Goal: Information Seeking & Learning: Learn about a topic

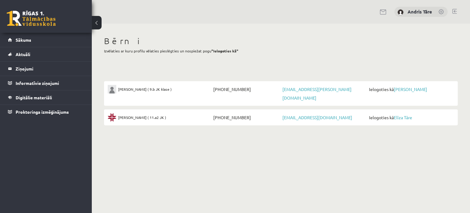
click at [274, 55] on div "Bērni Izvēlaties ar kuru profilu vēlaties pieslēgties un nospiežat pogu "Ielogo…" at bounding box center [281, 46] width 354 height 21
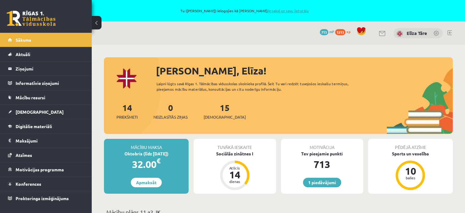
click at [275, 11] on link "Atpakaļ uz savu lietotāju" at bounding box center [287, 10] width 41 height 5
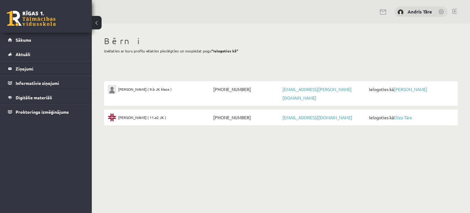
click at [397, 88] on link "[PERSON_NAME]" at bounding box center [410, 89] width 33 height 6
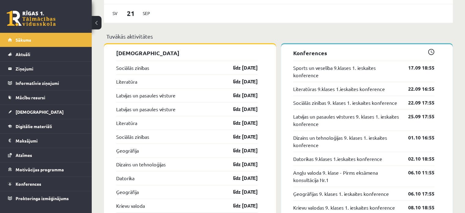
scroll to position [643, 0]
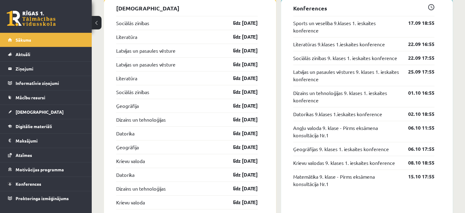
drag, startPoint x: 244, startPoint y: 91, endPoint x: 112, endPoint y: 22, distance: 148.8
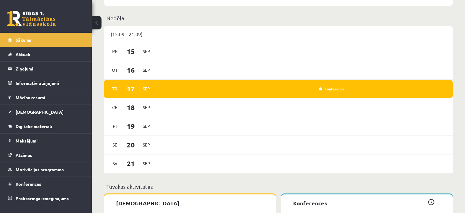
scroll to position [398, 0]
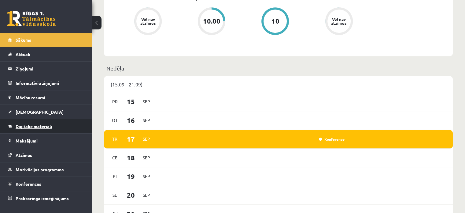
click at [38, 125] on span "Digitālie materiāli" at bounding box center [34, 126] width 36 height 6
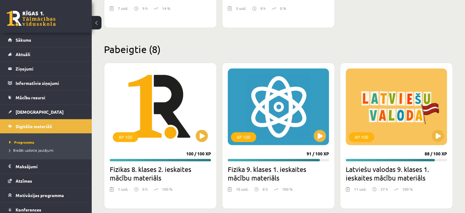
scroll to position [949, 0]
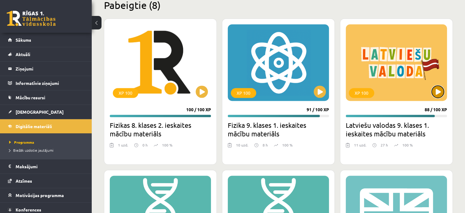
click at [435, 90] on button at bounding box center [438, 91] width 12 height 12
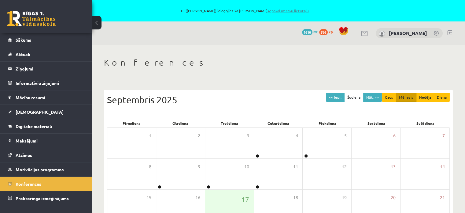
click at [284, 10] on link "Atpakaļ uz savu lietotāju" at bounding box center [287, 10] width 41 height 5
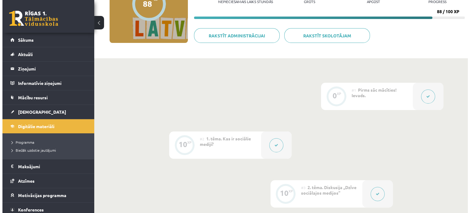
scroll to position [122, 0]
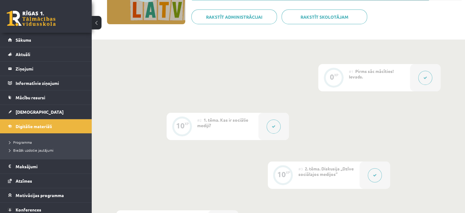
click at [427, 74] on button at bounding box center [426, 78] width 14 height 14
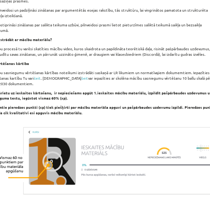
scroll to position [165, 0]
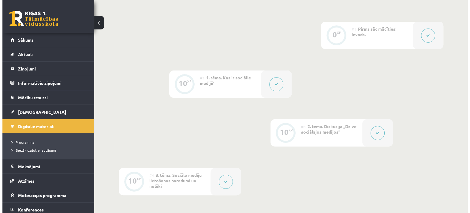
scroll to position [165, 0]
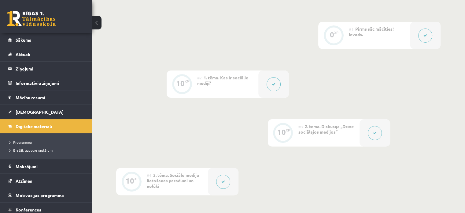
click at [423, 37] on button at bounding box center [426, 35] width 14 height 14
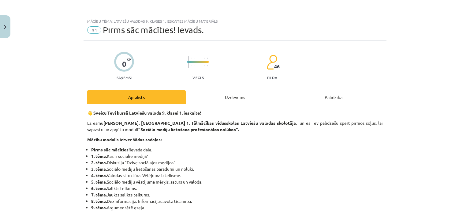
click at [242, 99] on div "Uzdevums" at bounding box center [235, 97] width 99 height 14
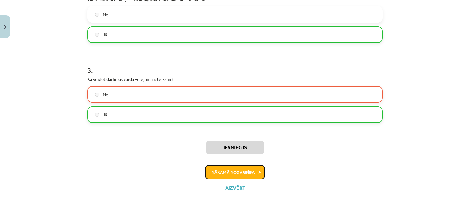
click at [249, 174] on button "Nākamā nodarbība" at bounding box center [235, 172] width 60 height 14
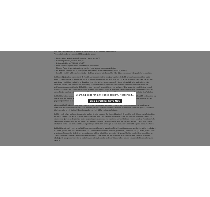
scroll to position [23, 0]
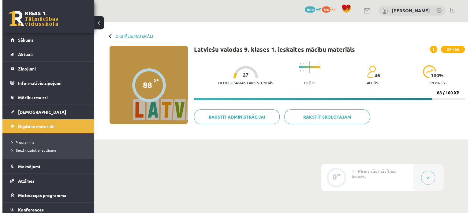
scroll to position [145, 0]
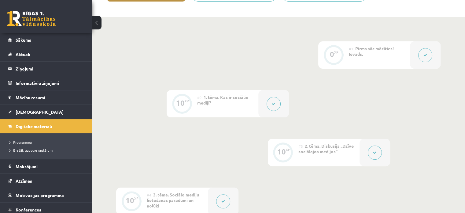
click at [279, 105] on button at bounding box center [274, 104] width 14 height 14
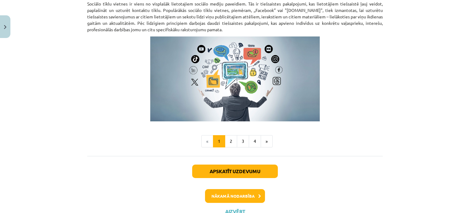
scroll to position [437, 0]
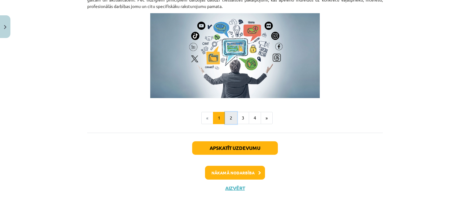
click at [229, 118] on button "2" at bounding box center [231, 118] width 12 height 12
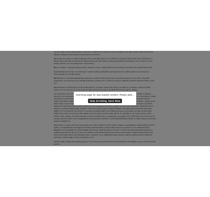
scroll to position [82, 0]
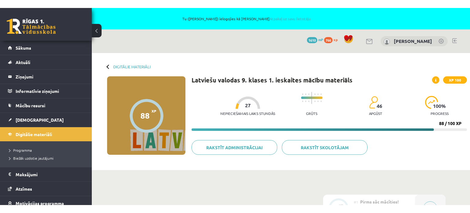
scroll to position [82, 0]
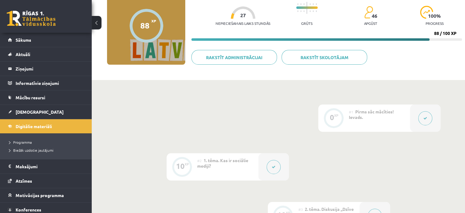
click at [280, 169] on button at bounding box center [274, 167] width 14 height 14
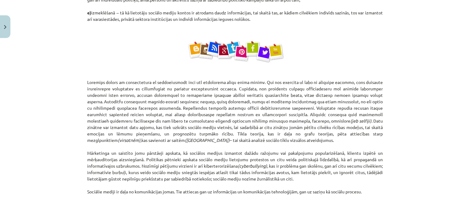
scroll to position [398, 0]
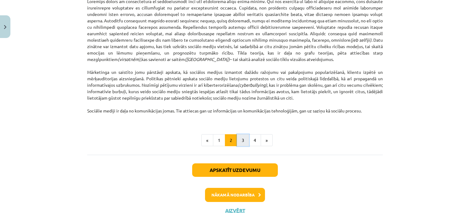
click at [237, 139] on button "3" at bounding box center [243, 140] width 12 height 12
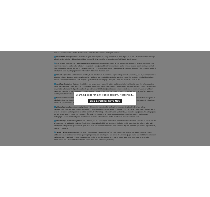
scroll to position [55, 0]
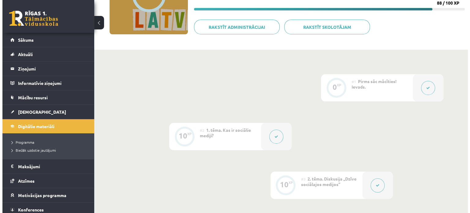
scroll to position [116, 0]
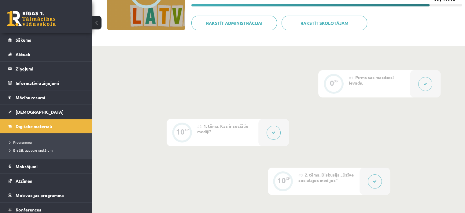
click at [273, 136] on button at bounding box center [274, 132] width 14 height 14
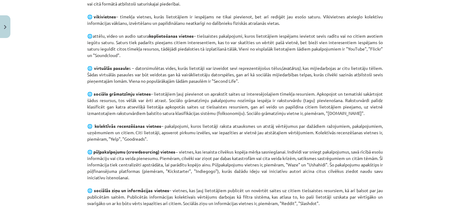
scroll to position [447, 0]
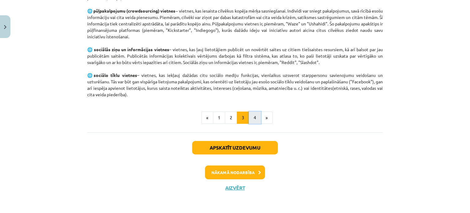
click at [253, 118] on button "4" at bounding box center [255, 117] width 12 height 12
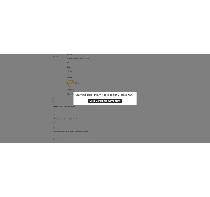
scroll to position [0, 0]
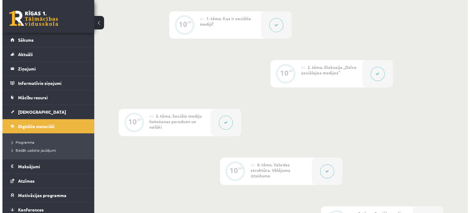
scroll to position [245, 0]
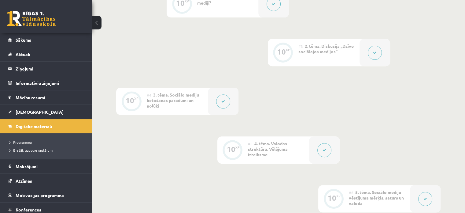
click at [379, 50] on button at bounding box center [375, 53] width 14 height 14
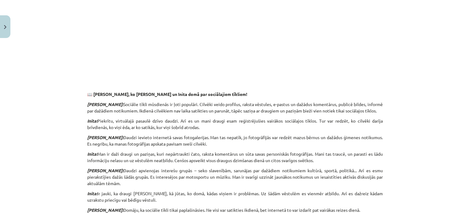
scroll to position [0, 0]
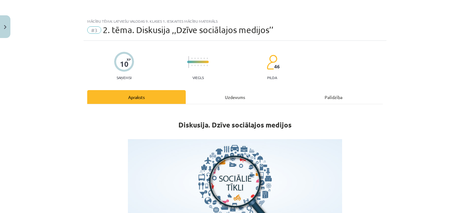
drag, startPoint x: 355, startPoint y: 144, endPoint x: 348, endPoint y: 43, distance: 101.2
click at [237, 99] on div "Uzdevums" at bounding box center [235, 97] width 99 height 14
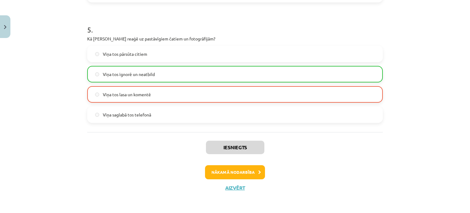
scroll to position [245, 0]
click at [235, 171] on button "Nākamā nodarbība" at bounding box center [235, 172] width 60 height 14
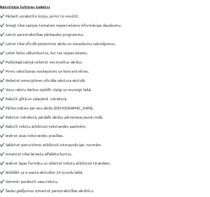
scroll to position [51, 0]
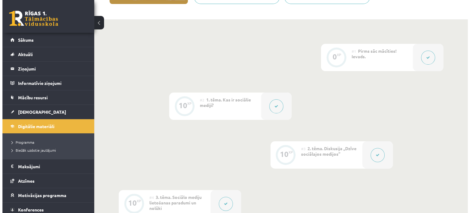
scroll to position [265, 0]
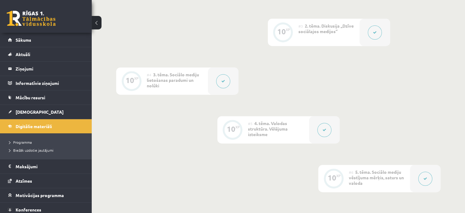
click at [223, 82] on icon at bounding box center [224, 81] width 4 height 4
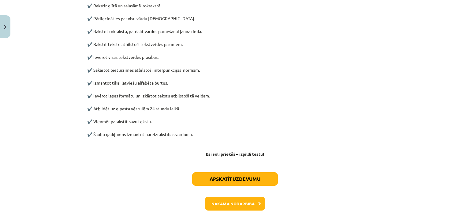
scroll to position [335, 0]
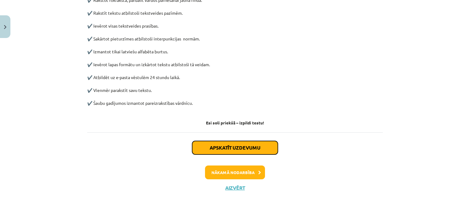
click at [228, 149] on button "Apskatīt uzdevumu" at bounding box center [235, 147] width 86 height 13
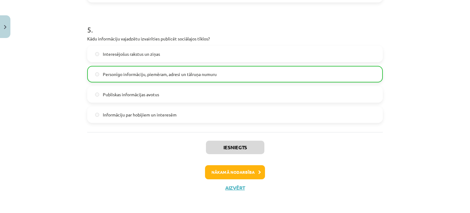
scroll to position [265, 0]
click at [241, 173] on button "Nākamā nodarbība" at bounding box center [235, 172] width 60 height 14
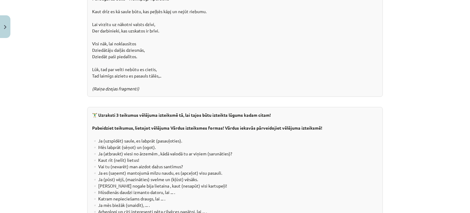
scroll to position [1162, 0]
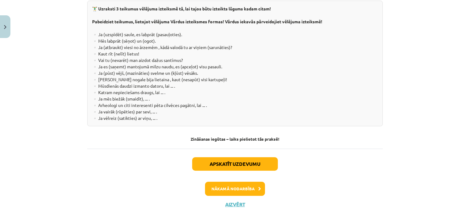
click at [40, 77] on div "Mācību tēma: Latviešu valodas 9. klases 1. ieskaites mācību materiāls #5 4. tēm…" at bounding box center [235, 106] width 470 height 213
click at [50, 48] on div "Mācību tēma: Latviešu valodas 9. klases 1. ieskaites mācību materiāls #5 4. tēm…" at bounding box center [235, 106] width 470 height 213
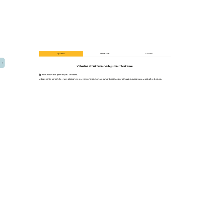
scroll to position [0, 0]
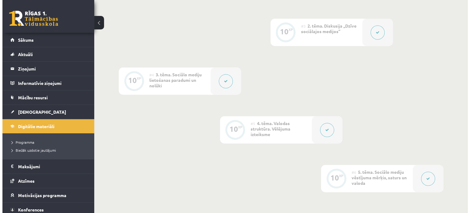
scroll to position [265, 0]
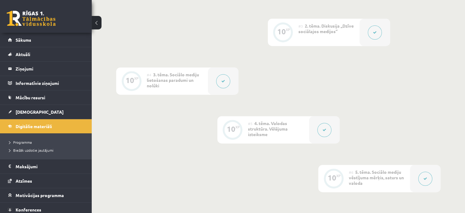
click at [324, 124] on button at bounding box center [325, 130] width 14 height 14
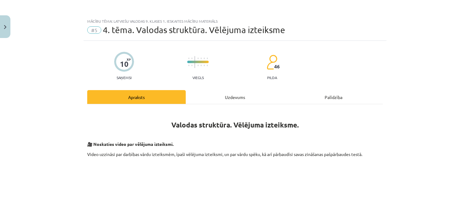
scroll to position [0, 0]
click at [230, 90] on div "Uzdevums" at bounding box center [235, 97] width 99 height 14
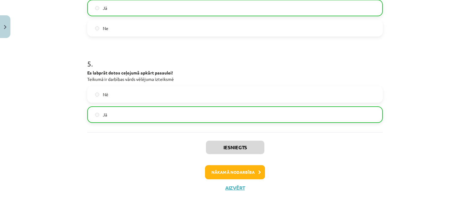
scroll to position [265, 0]
click at [245, 173] on button "Nākamā nodarbība" at bounding box center [235, 172] width 60 height 14
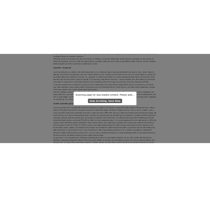
scroll to position [277, 0]
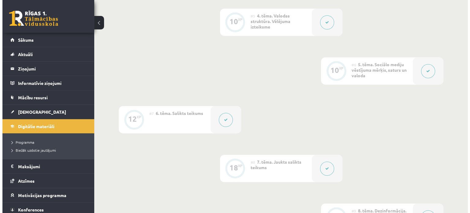
scroll to position [368, 0]
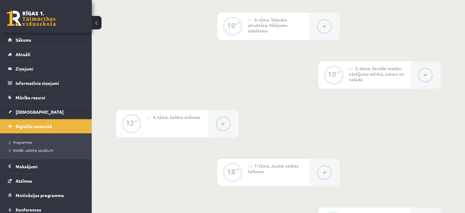
click at [430, 71] on button at bounding box center [426, 75] width 14 height 14
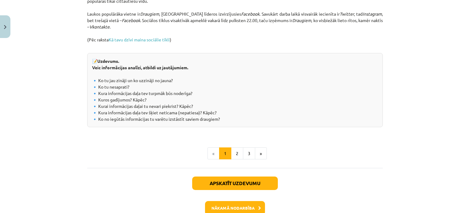
scroll to position [714, 0]
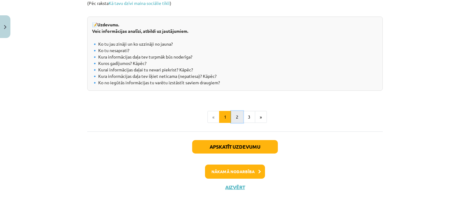
click at [234, 112] on button "2" at bounding box center [237, 117] width 12 height 12
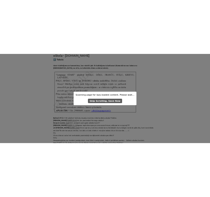
scroll to position [0, 0]
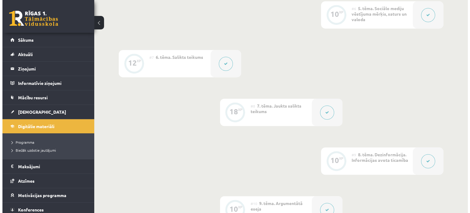
scroll to position [367, 0]
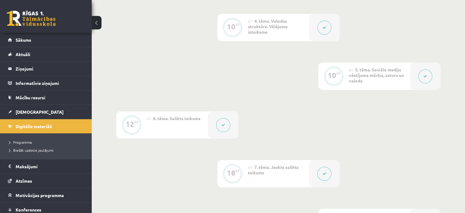
click at [340, 78] on div "10 XP" at bounding box center [334, 75] width 18 height 18
click at [423, 77] on button at bounding box center [426, 76] width 14 height 14
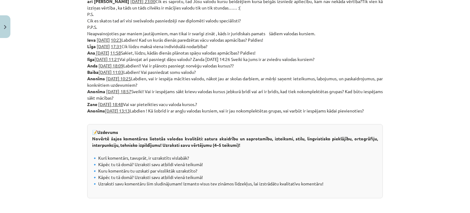
scroll to position [388, 0]
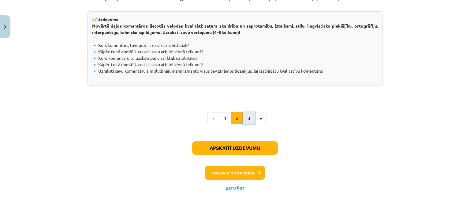
click at [247, 116] on button "3" at bounding box center [249, 118] width 12 height 12
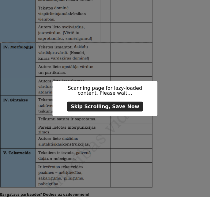
scroll to position [751, 0]
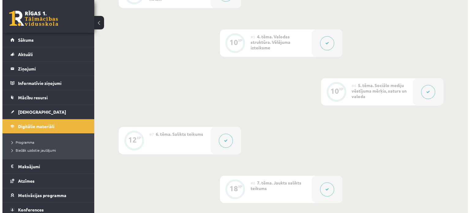
scroll to position [350, 0]
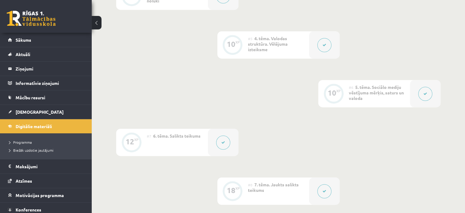
click at [422, 91] on button at bounding box center [426, 94] width 14 height 14
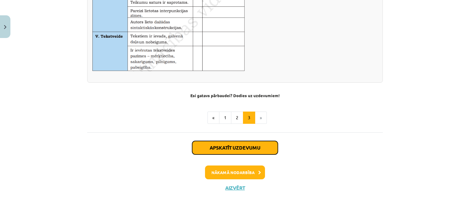
click at [237, 152] on button "Apskatīt uzdevumu" at bounding box center [235, 147] width 86 height 13
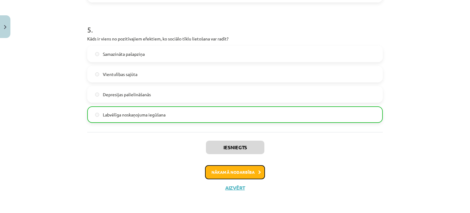
click at [254, 173] on button "Nākamā nodarbība" at bounding box center [235, 172] width 60 height 14
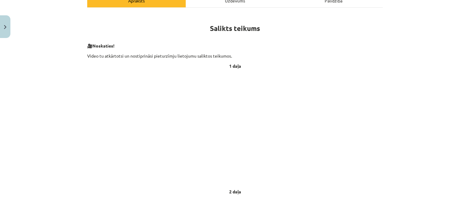
scroll to position [71, 0]
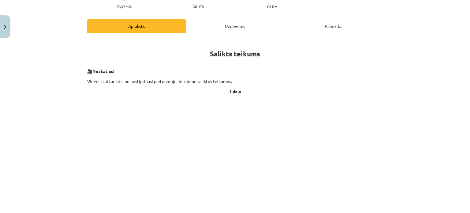
click at [403, 107] on div "Mācību tēma: Latviešu valodas 9. klases 1. ieskaites mācību materiāls #7 6. tēm…" at bounding box center [235, 106] width 470 height 213
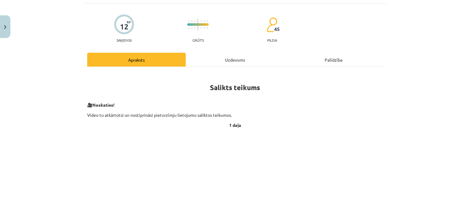
scroll to position [0, 0]
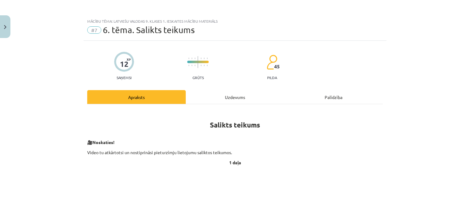
click at [405, 109] on div "Mācību tēma: Latviešu valodas 9. klases 1. ieskaites mācību materiāls #7 6. tēm…" at bounding box center [235, 106] width 470 height 213
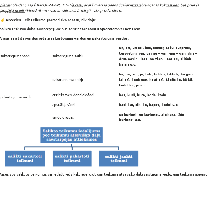
scroll to position [174, 0]
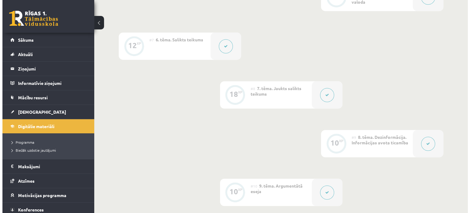
scroll to position [450, 0]
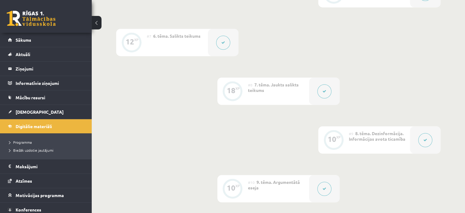
click at [225, 40] on button at bounding box center [223, 42] width 14 height 14
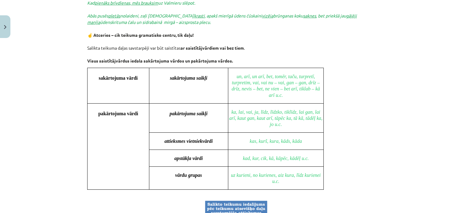
scroll to position [612, 0]
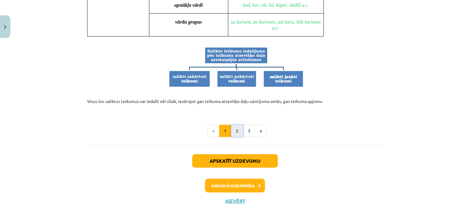
click at [231, 125] on button "2" at bounding box center [237, 131] width 12 height 12
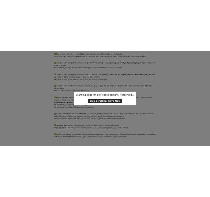
scroll to position [99, 0]
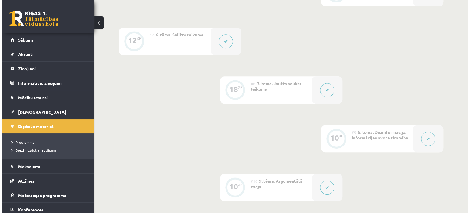
scroll to position [436, 0]
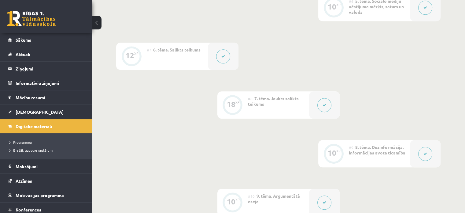
click at [220, 54] on button at bounding box center [223, 56] width 14 height 14
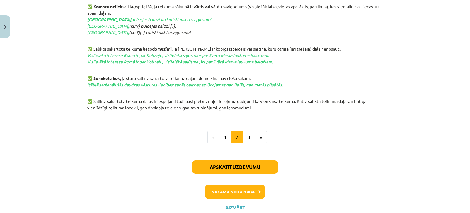
scroll to position [350, 0]
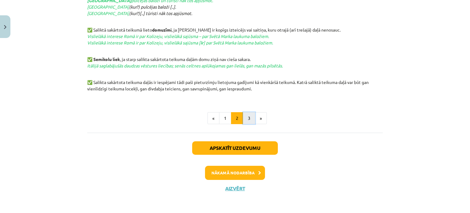
click at [248, 116] on button "3" at bounding box center [249, 118] width 12 height 12
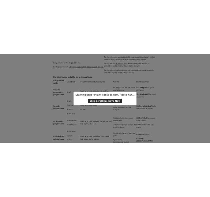
scroll to position [442, 0]
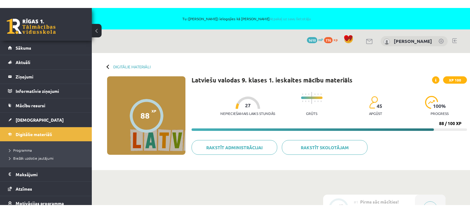
scroll to position [442, 0]
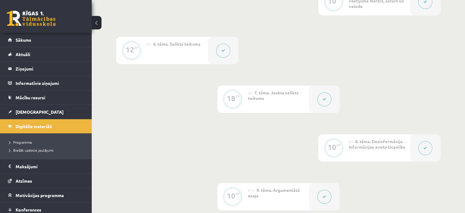
click at [222, 52] on icon at bounding box center [224, 51] width 4 height 4
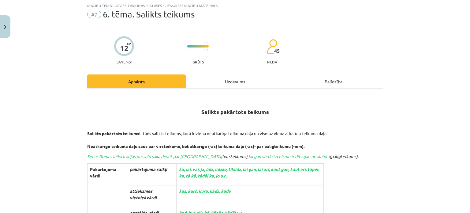
click at [225, 76] on div "Uzdevums" at bounding box center [235, 81] width 99 height 14
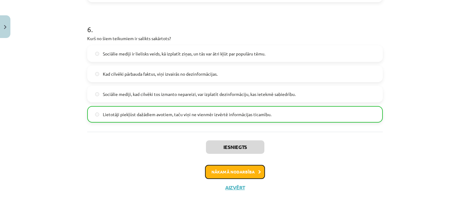
click at [232, 171] on button "Nākamā nodarbība" at bounding box center [235, 172] width 60 height 14
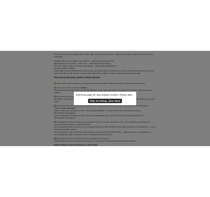
scroll to position [18, 0]
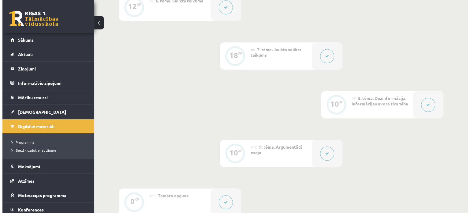
scroll to position [477, 0]
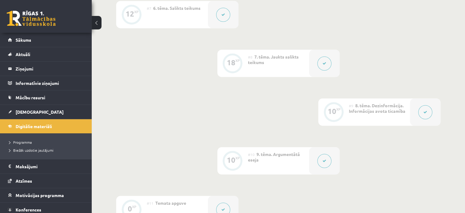
click at [319, 69] on div at bounding box center [324, 63] width 31 height 27
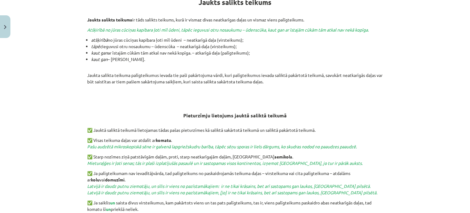
scroll to position [270, 0]
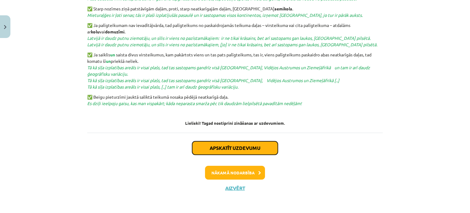
click at [226, 147] on button "Apskatīt uzdevumu" at bounding box center [235, 147] width 86 height 13
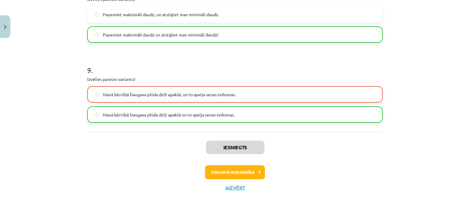
scroll to position [477, 0]
click at [245, 168] on button "Nākamā nodarbība" at bounding box center [235, 172] width 60 height 14
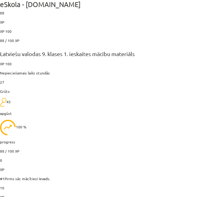
scroll to position [122, 0]
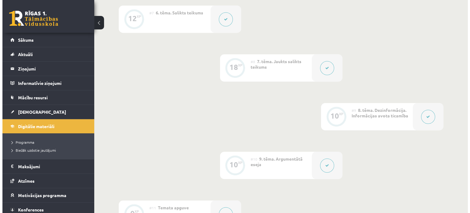
scroll to position [472, 0]
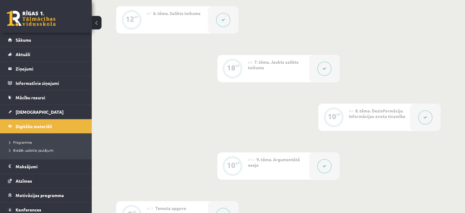
click at [425, 115] on button at bounding box center [426, 117] width 14 height 14
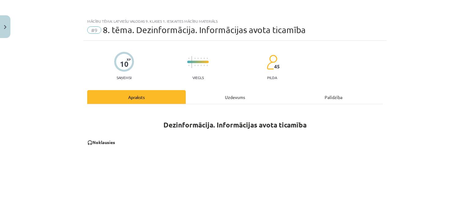
click at [233, 97] on div "Uzdevums" at bounding box center [235, 97] width 99 height 14
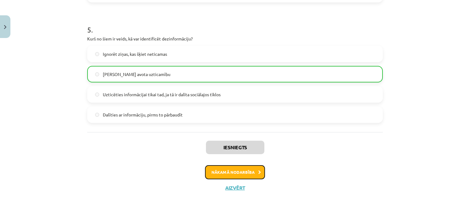
click at [245, 170] on button "Nākamā nodarbība" at bounding box center [235, 172] width 60 height 14
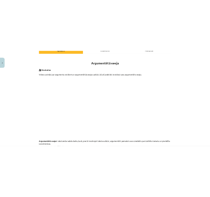
scroll to position [163, 0]
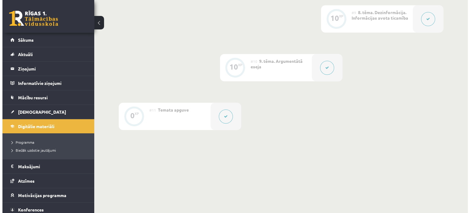
scroll to position [533, 0]
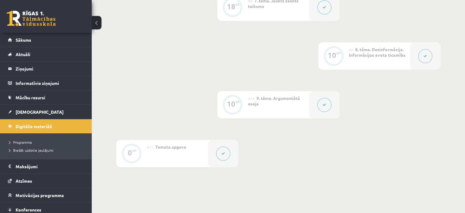
click at [326, 103] on button at bounding box center [325, 105] width 14 height 14
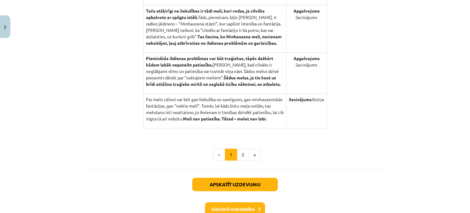
scroll to position [678, 0]
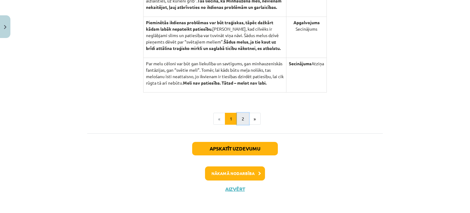
click at [239, 113] on button "2" at bounding box center [243, 119] width 12 height 12
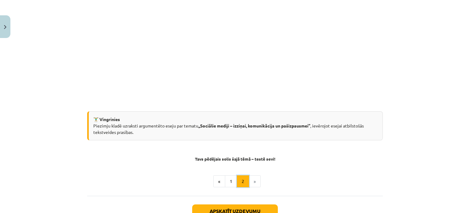
scroll to position [0, 0]
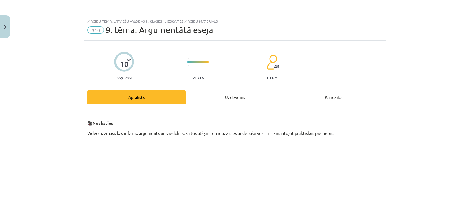
click at [233, 98] on div "Uzdevums" at bounding box center [235, 97] width 99 height 14
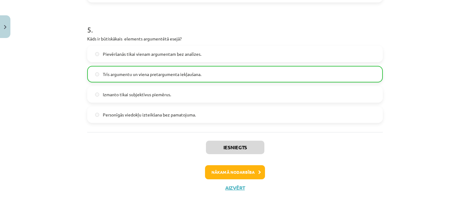
scroll to position [533, 0]
click at [244, 170] on button "Nākamā nodarbība" at bounding box center [235, 172] width 60 height 14
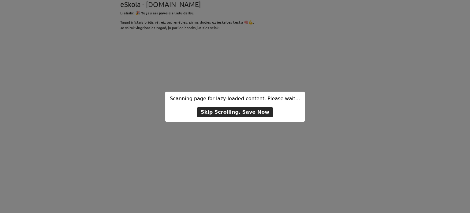
scroll to position [0, 0]
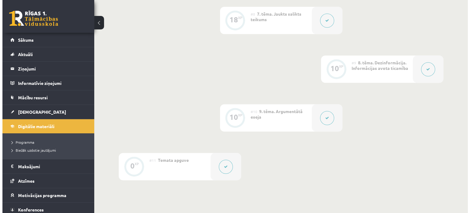
scroll to position [595, 0]
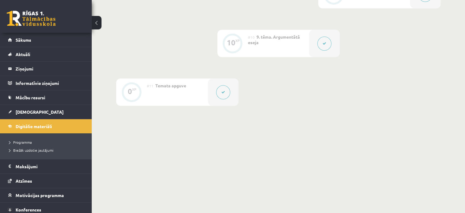
click at [225, 91] on icon at bounding box center [224, 92] width 4 height 4
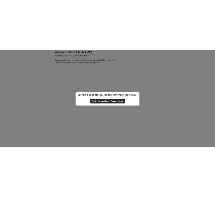
scroll to position [0, 0]
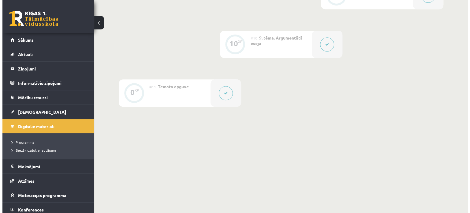
scroll to position [595, 0]
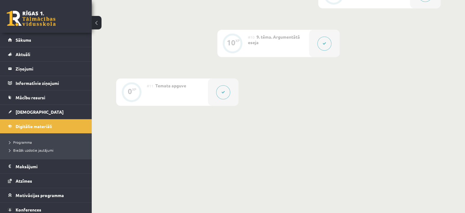
click at [224, 89] on button at bounding box center [223, 92] width 14 height 14
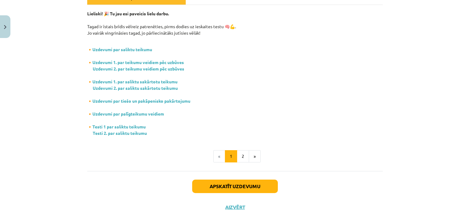
scroll to position [118, 0]
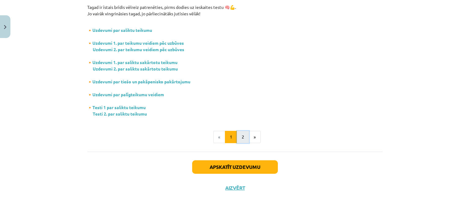
click at [239, 137] on button "2" at bounding box center [243, 137] width 12 height 12
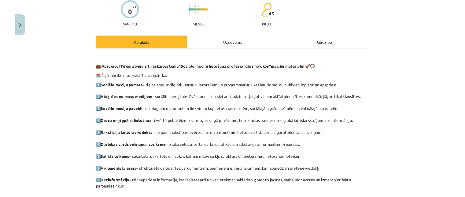
scroll to position [0, 0]
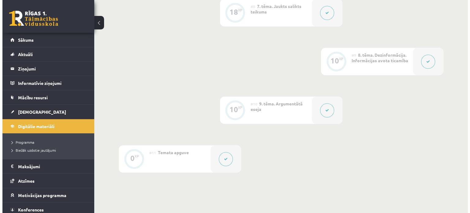
scroll to position [529, 0]
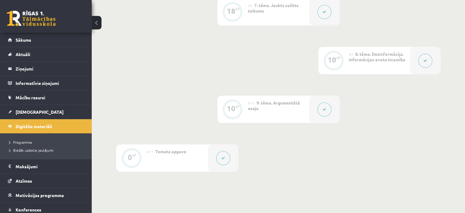
click at [223, 162] on button at bounding box center [223, 158] width 14 height 14
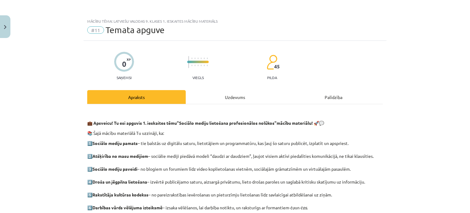
click at [229, 98] on div "Uzdevums" at bounding box center [235, 97] width 99 height 14
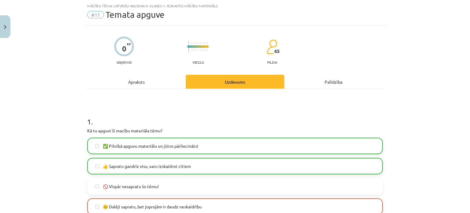
click at [49, 68] on div "Mācību tēma: Latviešu valodas 9. klases 1. ieskaites mācību materiāls #11 Temat…" at bounding box center [235, 106] width 470 height 213
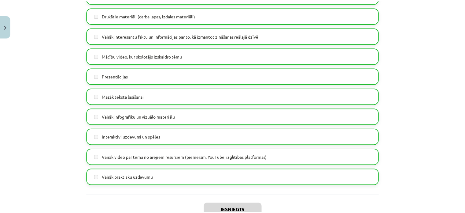
scroll to position [396, 0]
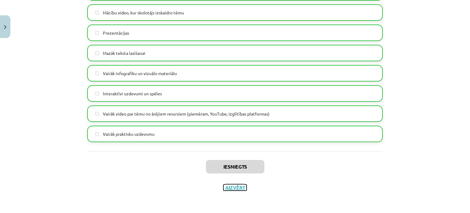
click at [229, 187] on button "Aizvērt" at bounding box center [234, 187] width 23 height 6
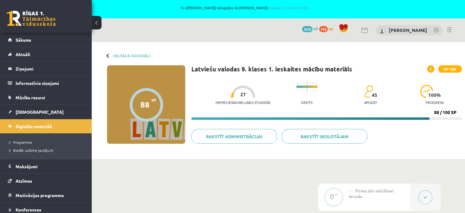
scroll to position [0, 0]
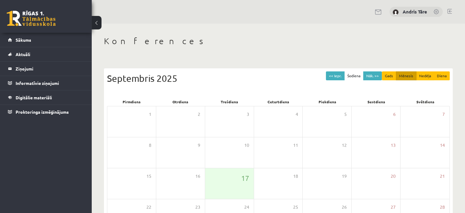
click at [33, 17] on link at bounding box center [31, 18] width 49 height 15
